Goal: Find specific page/section: Find specific page/section

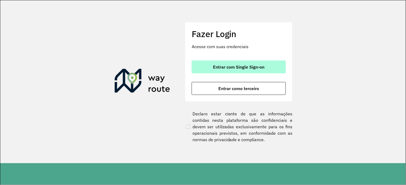
click at [262, 65] on span "Entrar com Single Sign-on" at bounding box center [238, 67] width 51 height 4
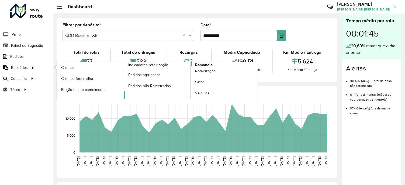
click at [204, 63] on span "Romaneio" at bounding box center [204, 65] width 18 height 6
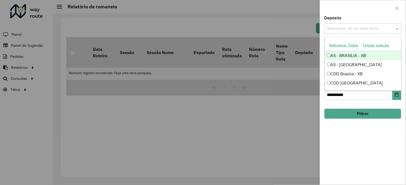
click at [397, 30] on span at bounding box center [398, 28] width 7 height 6
